Goal: Task Accomplishment & Management: Complete application form

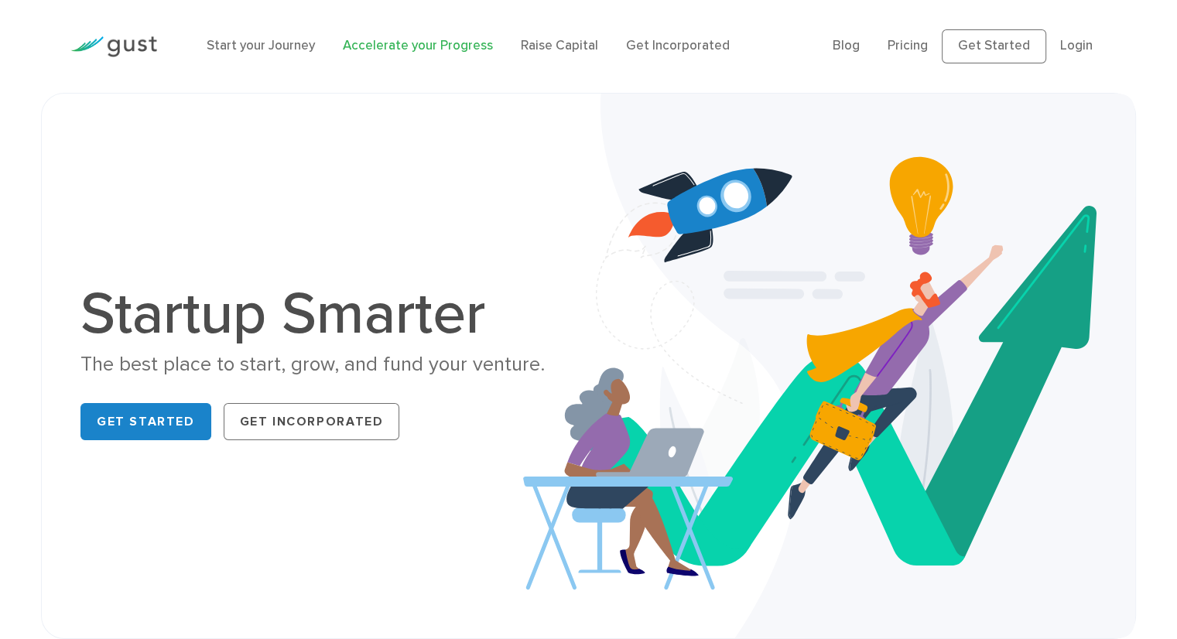
click at [413, 50] on link "Accelerate your Progress" at bounding box center [418, 45] width 150 height 15
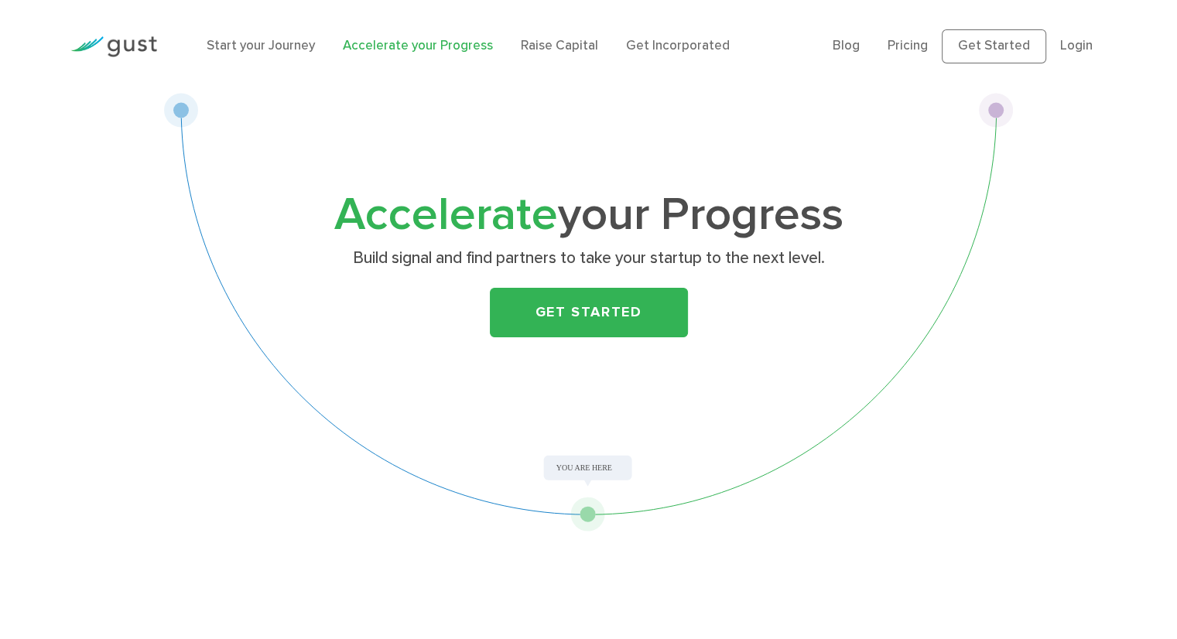
click at [614, 341] on div "Accelerate your Progress Build signal and find partners to take your startup to…" at bounding box center [588, 278] width 611 height 169
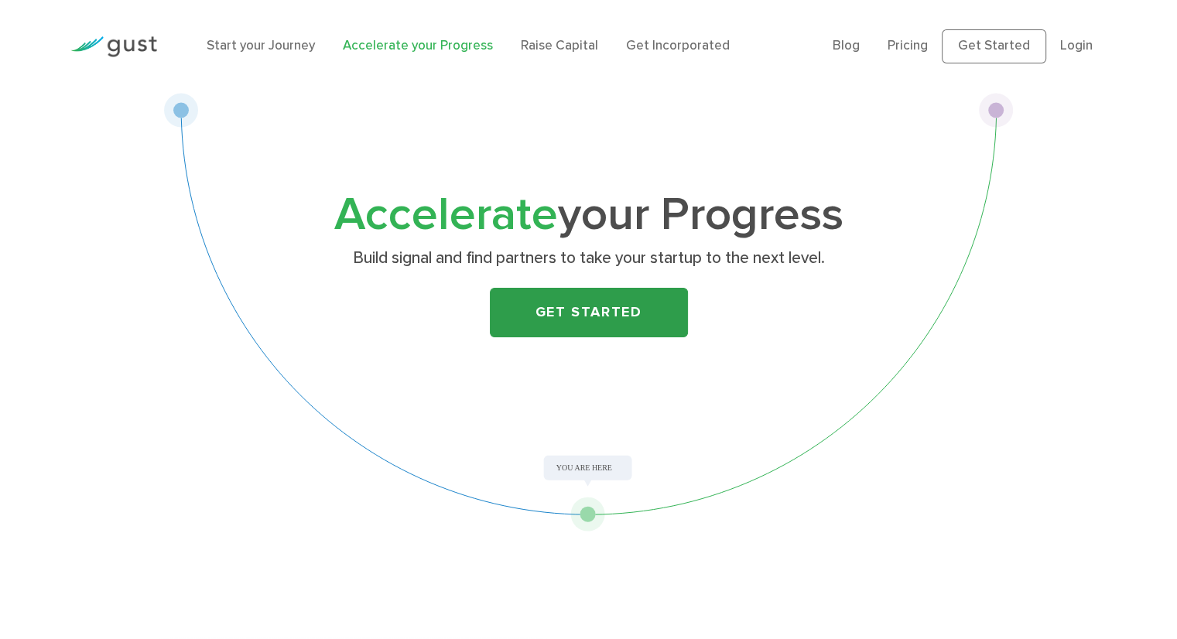
click at [616, 319] on link "Get Started" at bounding box center [589, 313] width 198 height 50
